Goal: Information Seeking & Learning: Learn about a topic

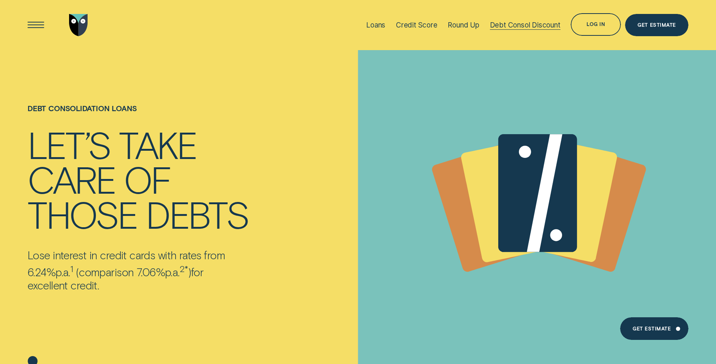
click at [517, 27] on div "Debt Consol Discount" at bounding box center [525, 25] width 71 height 9
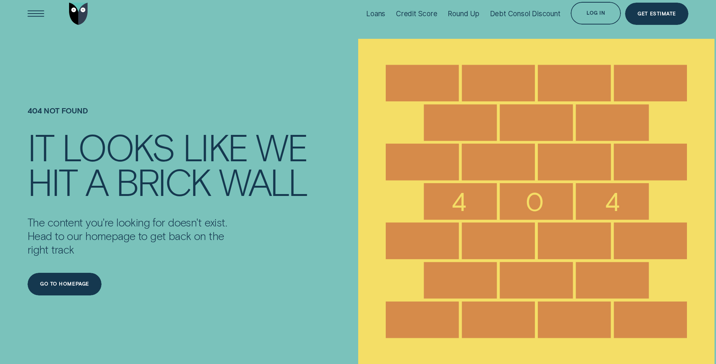
click at [417, 12] on div "Credit Score" at bounding box center [417, 13] width 42 height 9
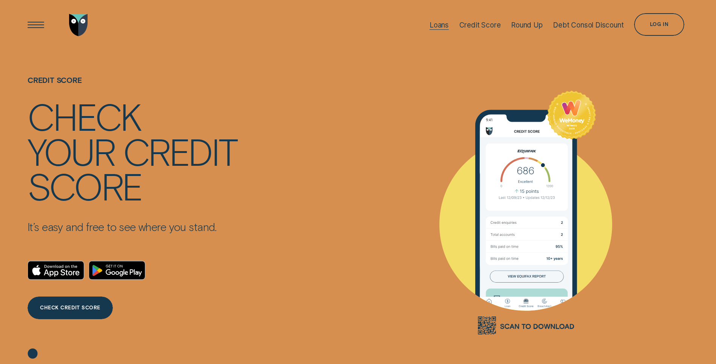
click at [437, 26] on div "Loans" at bounding box center [438, 25] width 19 height 9
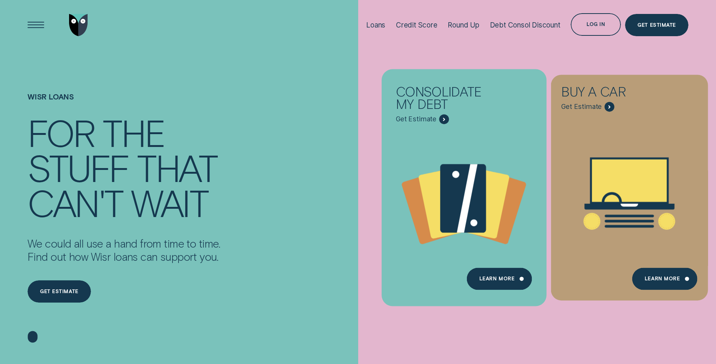
click at [443, 120] on icon "Consolidate my debt - Learn more" at bounding box center [443, 119] width 1 height 3
